Goal: Task Accomplishment & Management: Manage account settings

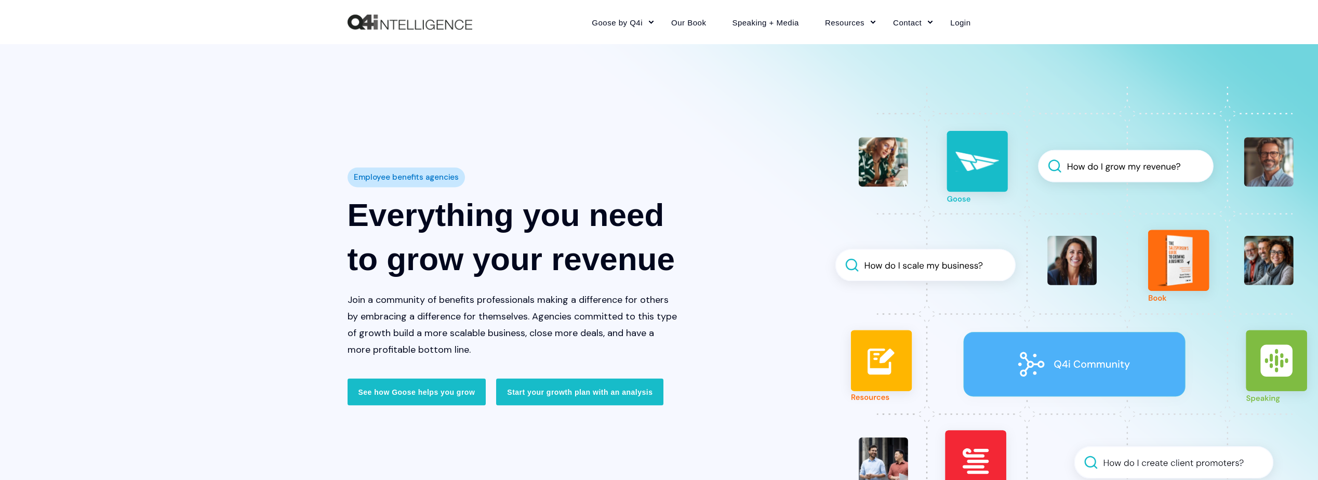
click at [365, 22] on img "Back to Home" at bounding box center [409, 23] width 125 height 16
click at [955, 25] on link "Login" at bounding box center [953, 21] width 33 height 45
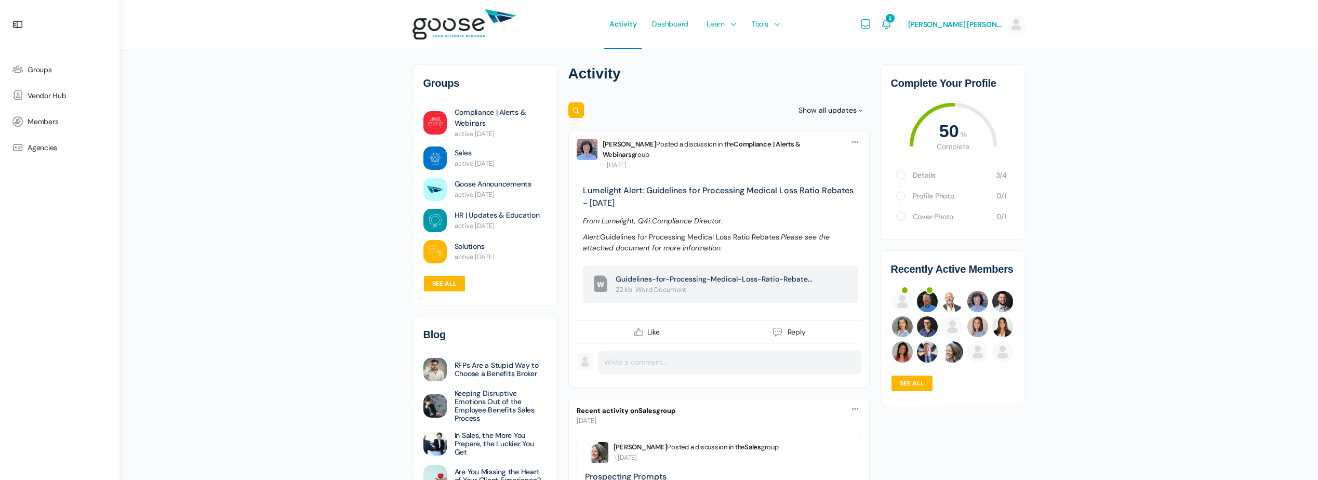
click at [923, 197] on link "Profile Photo" at bounding box center [948, 195] width 72 height 9
click at [0, 0] on e-page-transition at bounding box center [0, 0] width 0 height 0
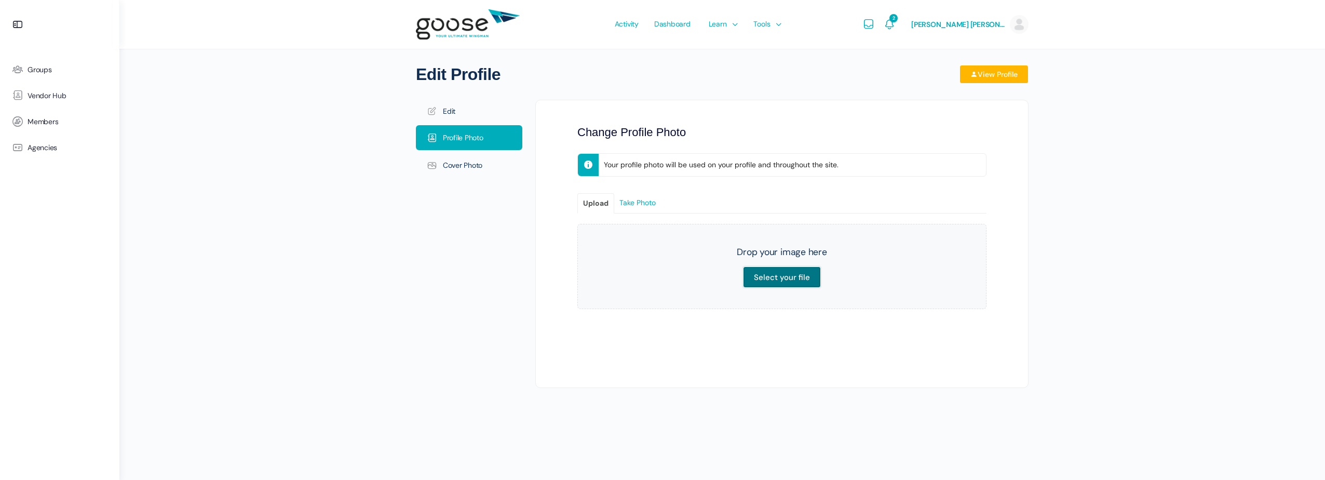
click at [765, 276] on input "Select your file" at bounding box center [782, 276] width 78 height 21
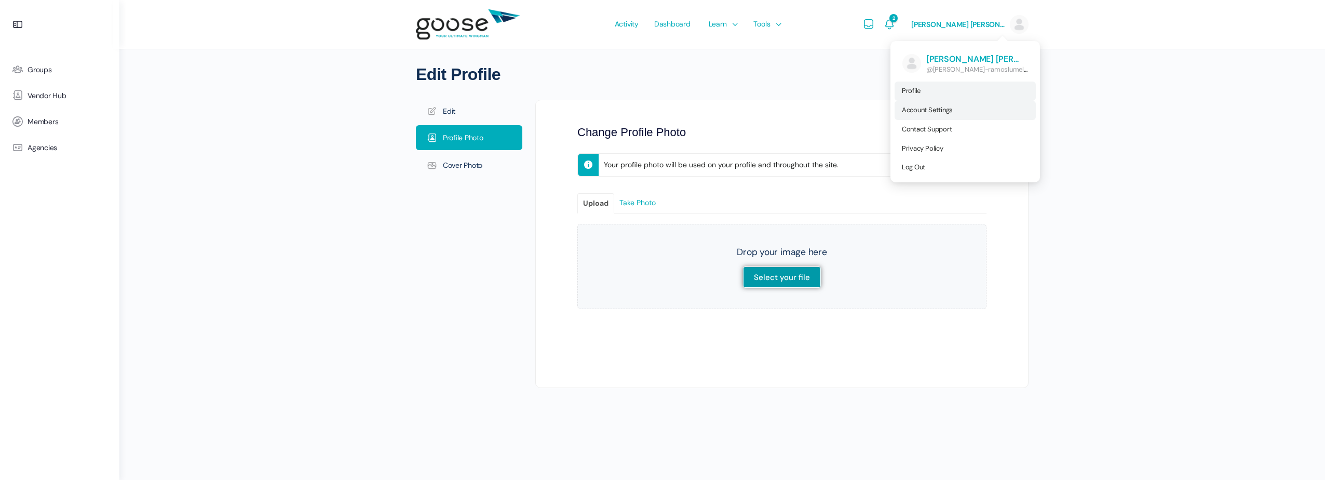
click at [953, 114] on span "Account Settings" at bounding box center [927, 109] width 51 height 9
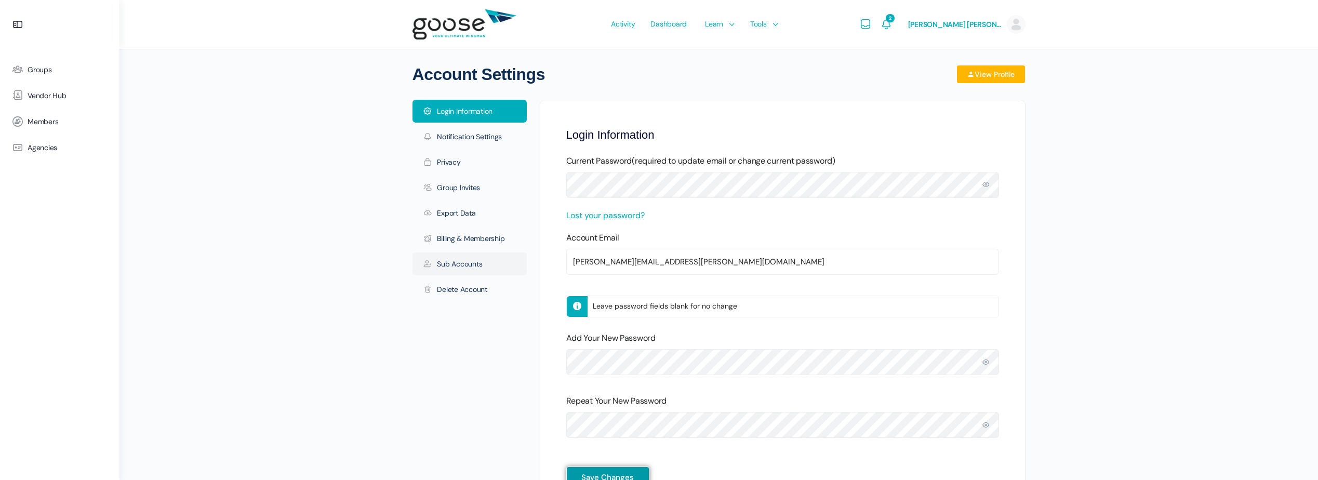
click at [441, 260] on link "Sub Accounts" at bounding box center [469, 263] width 114 height 23
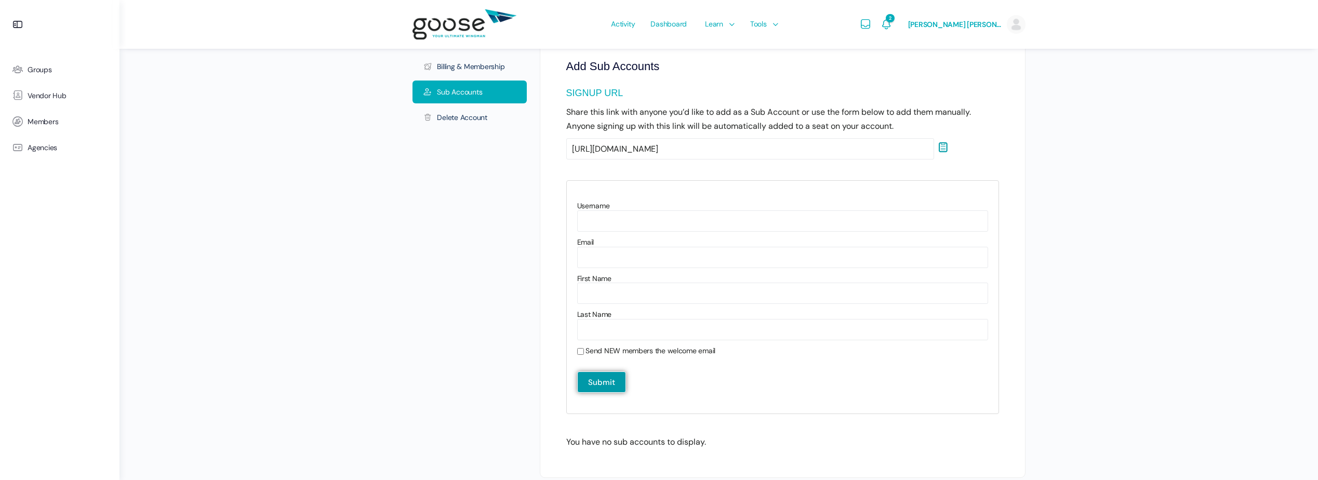
scroll to position [204, 0]
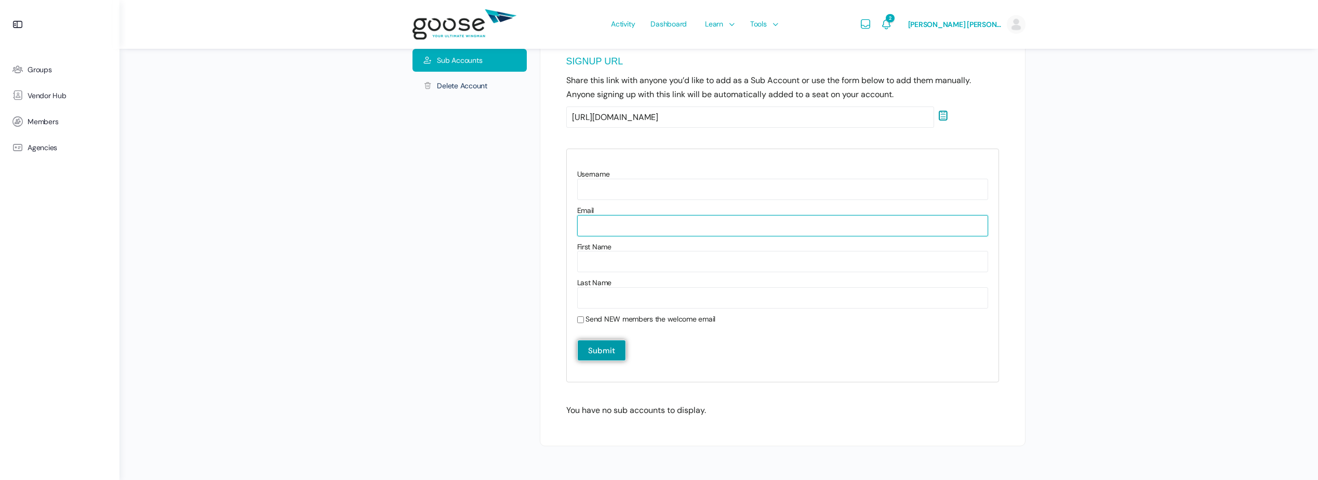
click at [601, 223] on input"] "Email" at bounding box center [782, 225] width 411 height 21
type input"] "h"
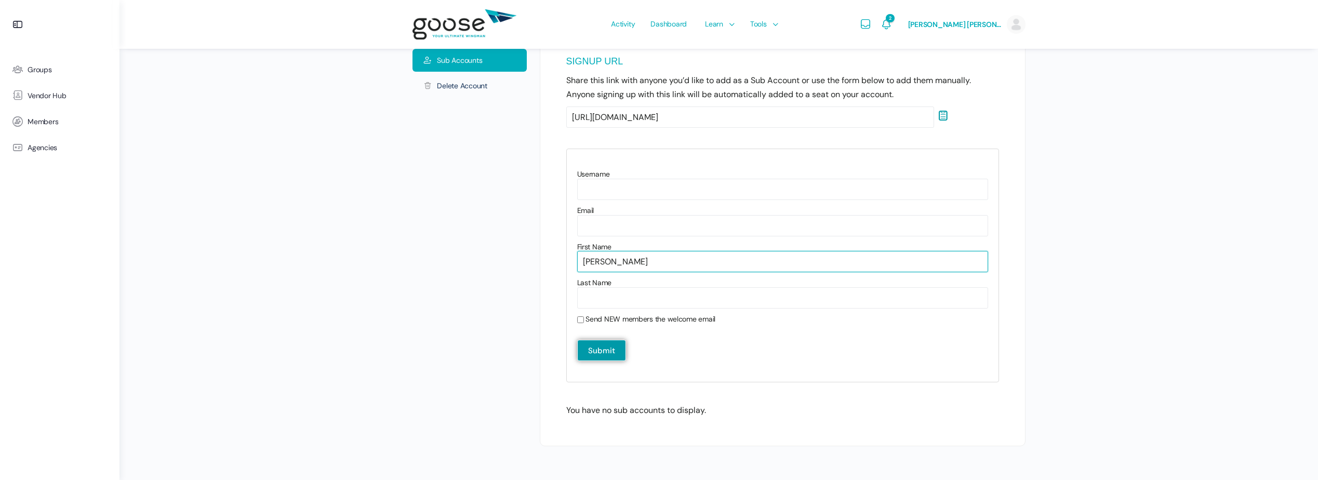
type input"] "Jennifer"
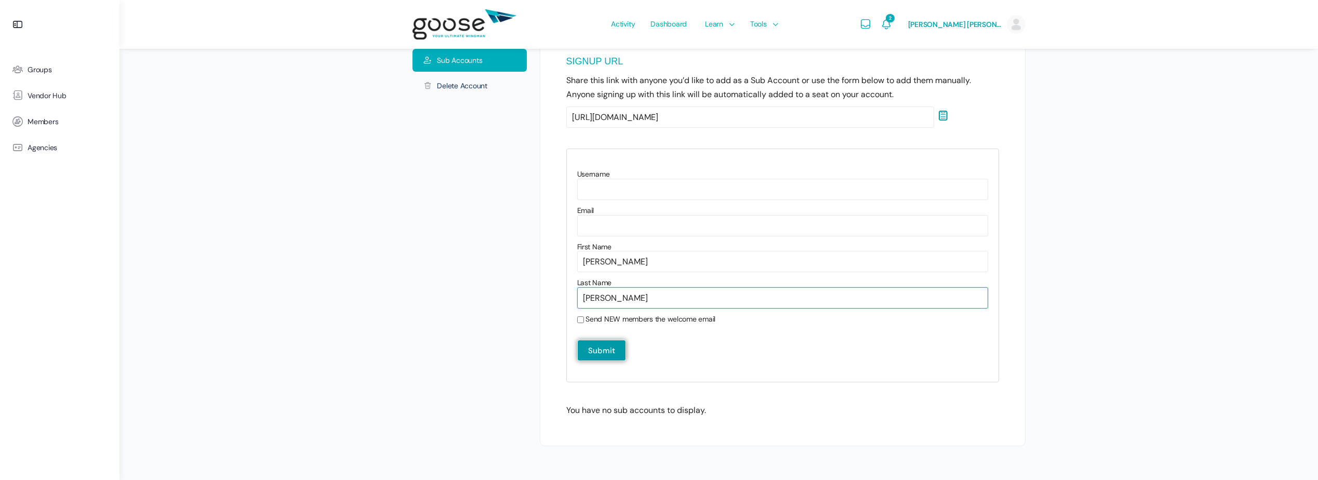
type input"] "Latour-Dunlap"
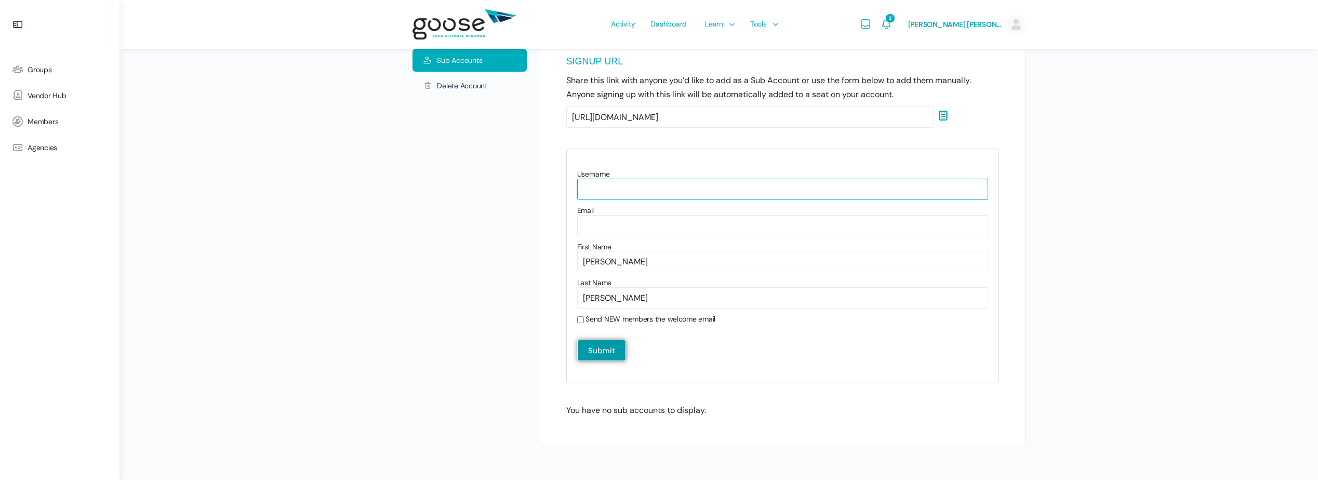
click at [591, 183] on input"] "Username" at bounding box center [782, 189] width 411 height 21
paste input"] "jennifer.latour@lumelight.com"
type input"] "jennifer.latour@lumelight.com"
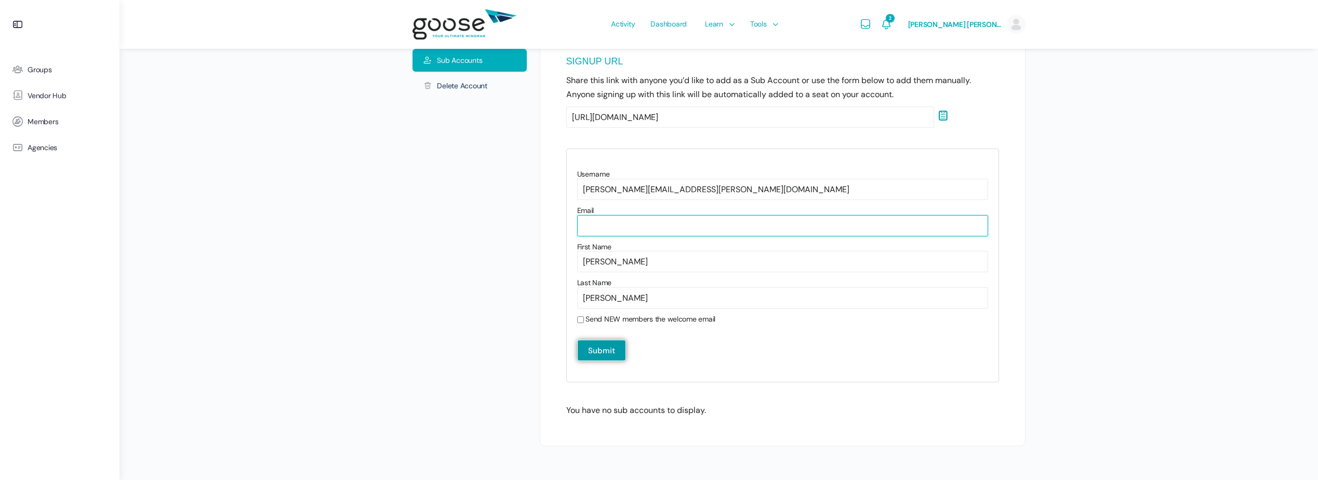
paste input"] "jennifer.latour@lumelight.com"
type input"] "jennifer.latour@lumelight.com"
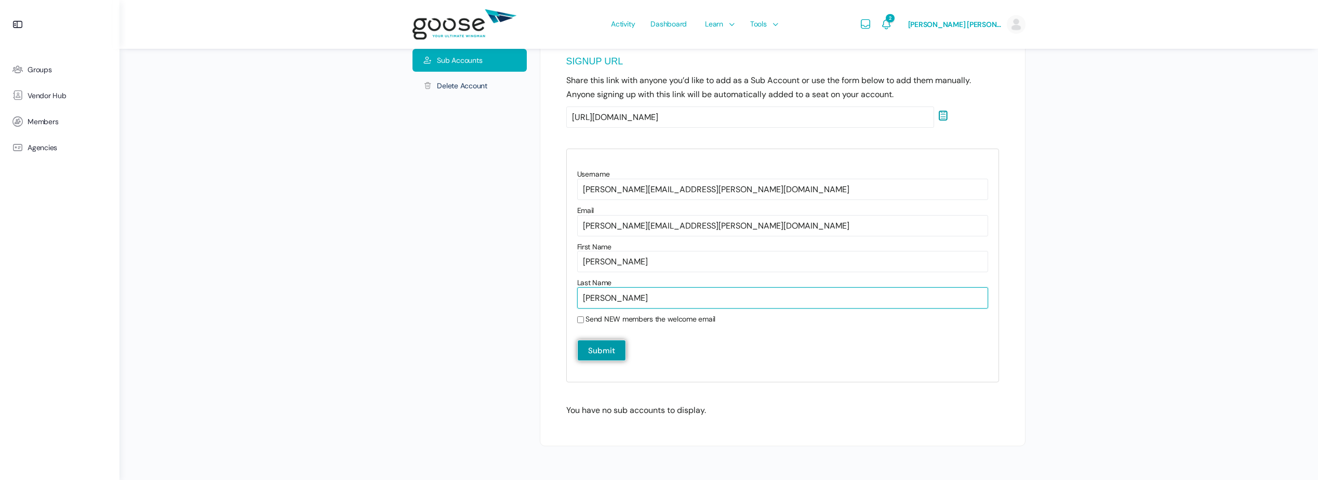
click at [613, 302] on input"] "Latour-Dunlap" at bounding box center [782, 297] width 411 height 21
click at [663, 294] on input"] "Latour-Dunlap" at bounding box center [782, 297] width 411 height 21
type input"] "Latour"
click at [605, 353] on input "Submit" at bounding box center [601, 350] width 49 height 21
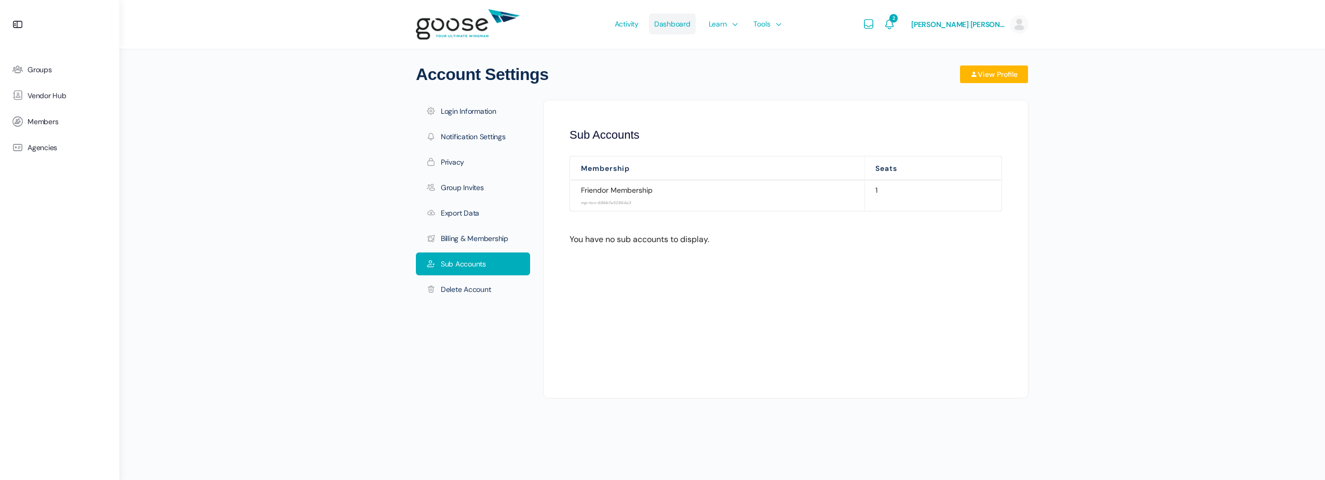
click at [676, 26] on span "Dashboard" at bounding box center [672, 23] width 36 height 49
